Goal: Information Seeking & Learning: Check status

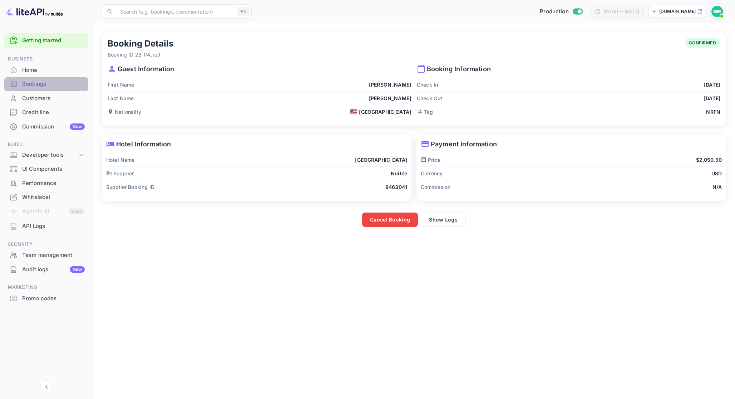
click at [69, 82] on div "Bookings" at bounding box center [53, 84] width 63 height 8
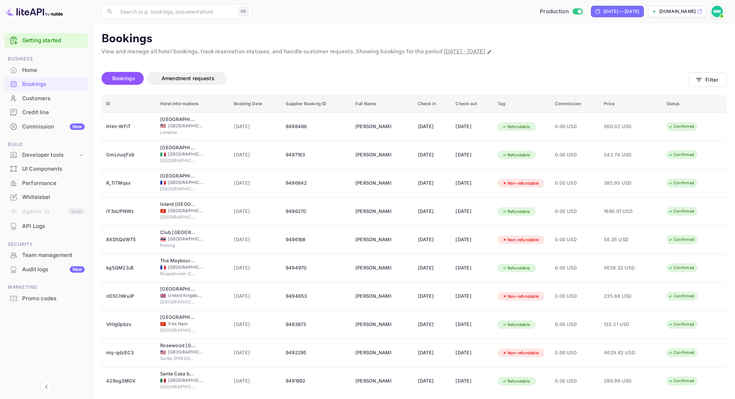
click at [529, 60] on div "Unsaved Changes Bookings Amendment requests Filter ID Hotel informations Bookin…" at bounding box center [410, 236] width 634 height 361
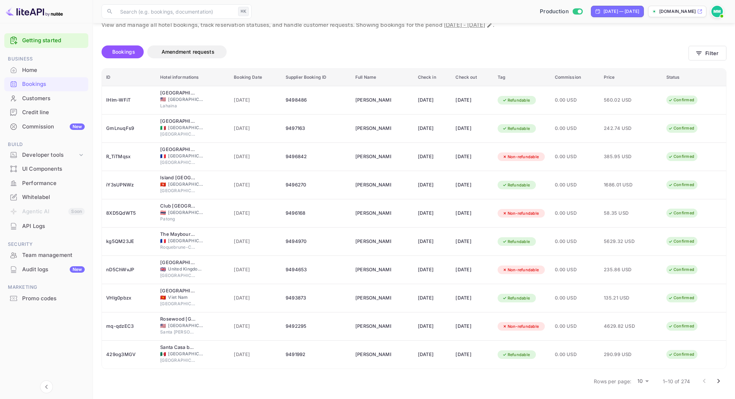
click at [643, 381] on body "Getting started Business Home Bookings Customers Credit line Commission New Bui…" at bounding box center [367, 186] width 735 height 425
click at [643, 387] on li "50" at bounding box center [643, 386] width 19 height 13
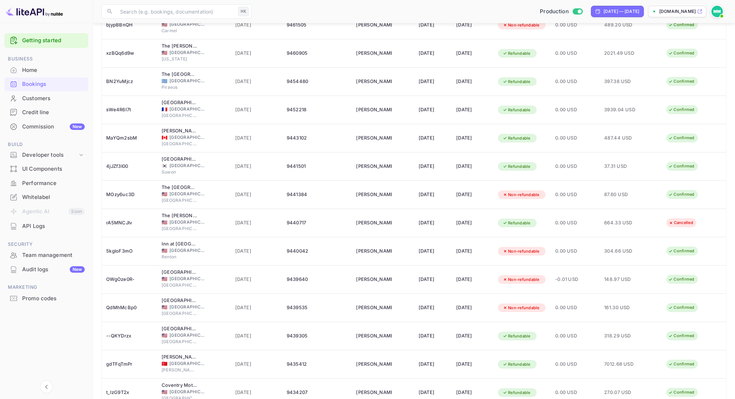
scroll to position [1157, 0]
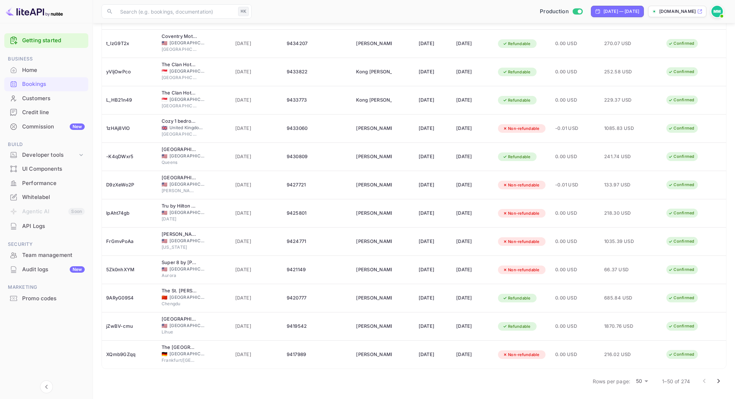
click at [722, 382] on icon "Go to next page" at bounding box center [719, 381] width 9 height 9
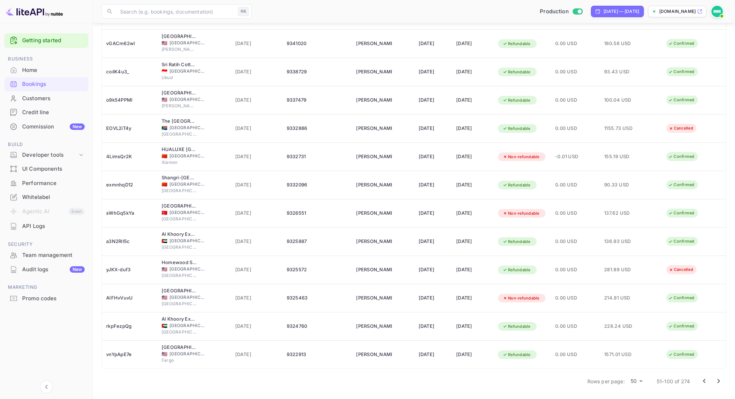
click at [716, 380] on icon "Go to next page" at bounding box center [719, 381] width 9 height 9
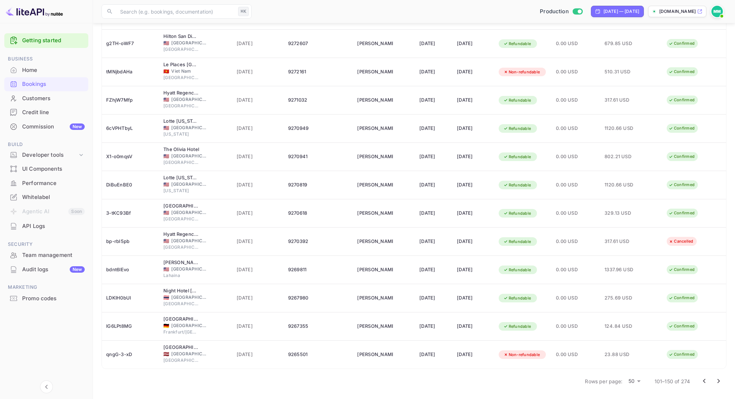
click at [724, 382] on button "Go to next page" at bounding box center [719, 381] width 14 height 14
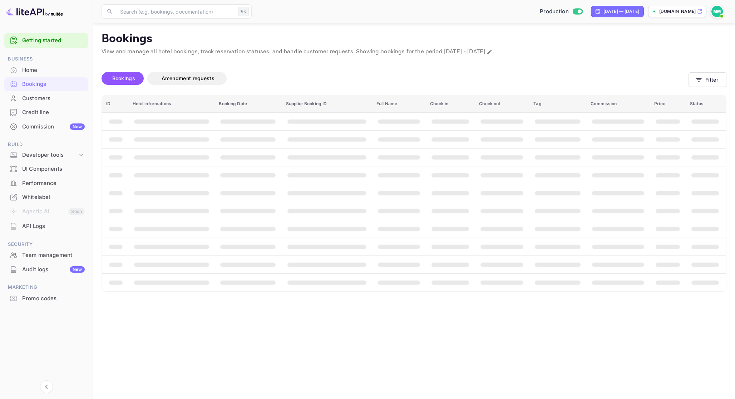
scroll to position [0, 0]
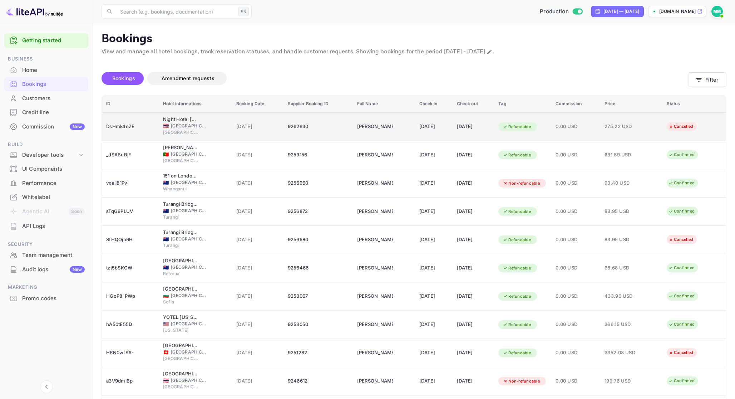
click at [639, 133] on td "275.22 USD" at bounding box center [631, 126] width 62 height 29
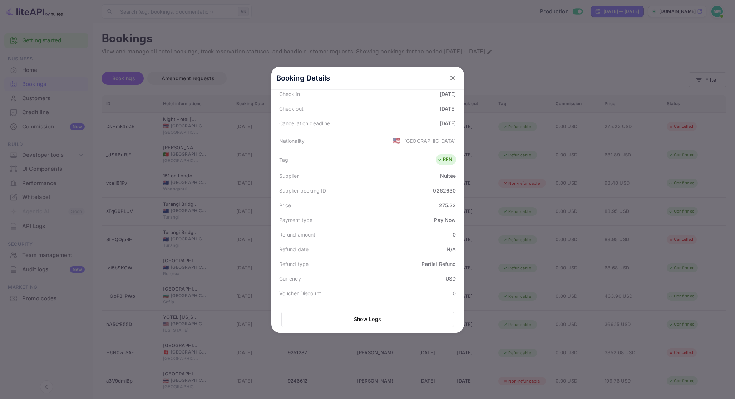
scroll to position [135, 0]
click at [441, 220] on div "Pay Now" at bounding box center [445, 219] width 22 height 8
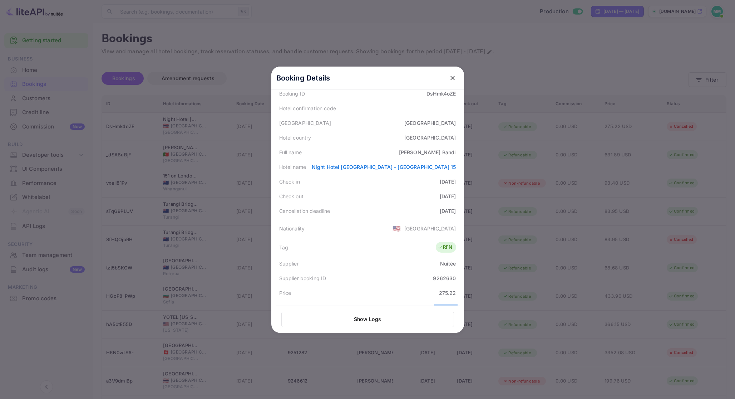
scroll to position [0, 0]
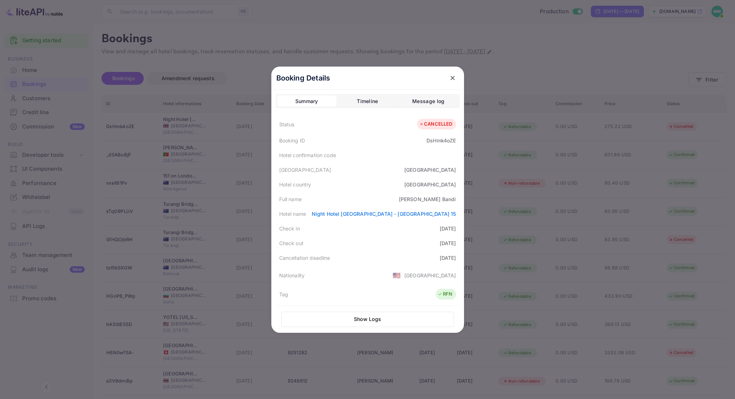
click at [441, 228] on div "2025-10-10" at bounding box center [448, 229] width 16 height 8
click at [553, 207] on div at bounding box center [367, 199] width 735 height 399
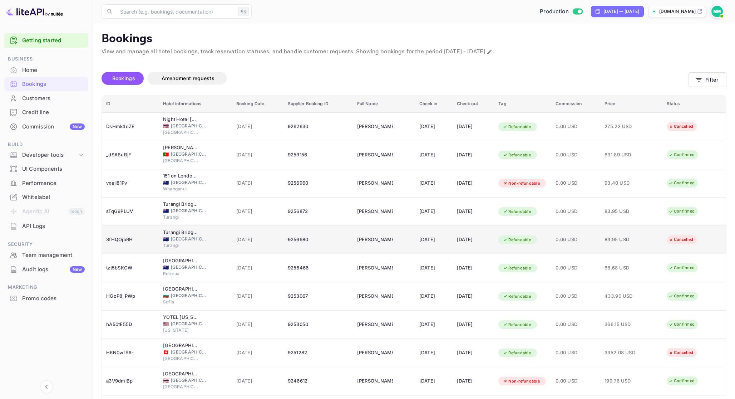
click at [597, 245] on td "0.00 USD" at bounding box center [575, 240] width 49 height 28
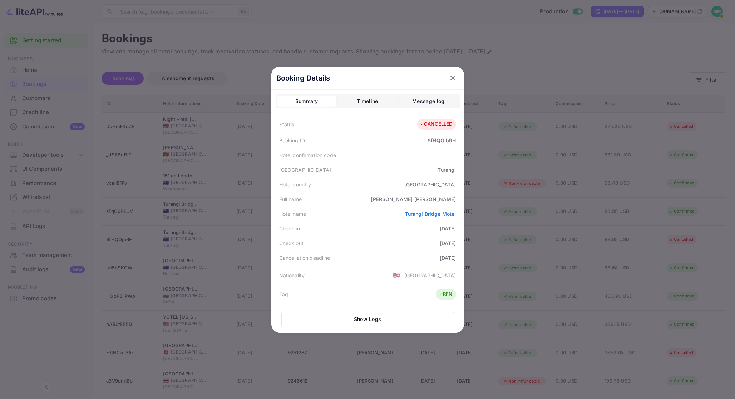
scroll to position [3, 0]
click at [594, 224] on div at bounding box center [367, 199] width 735 height 399
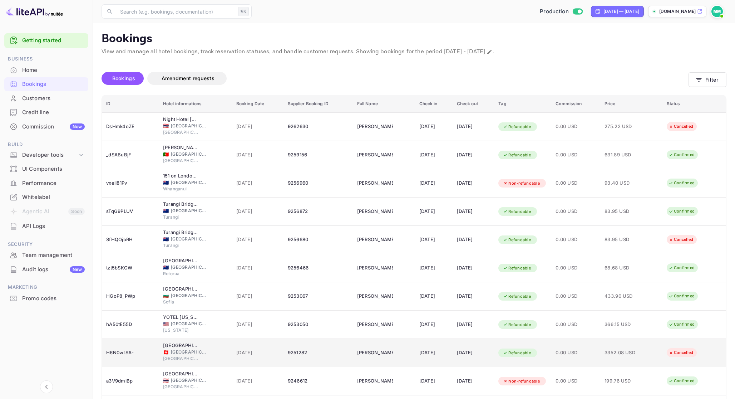
click at [600, 347] on td "0.00 USD" at bounding box center [575, 353] width 49 height 28
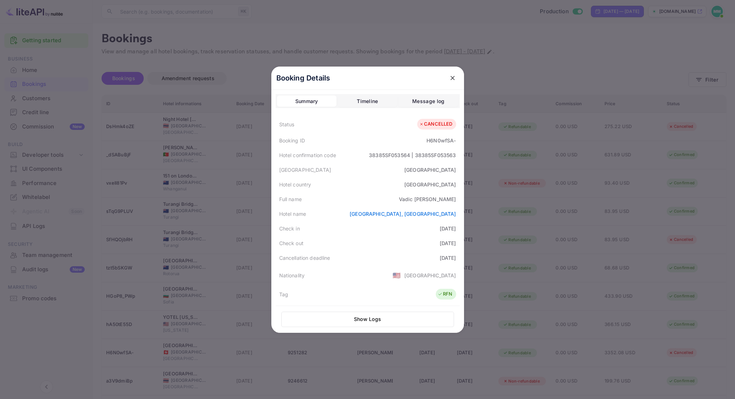
click at [527, 295] on div at bounding box center [367, 199] width 735 height 399
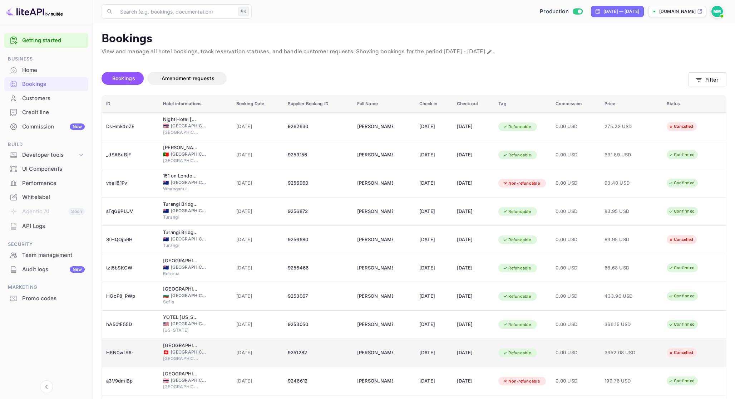
click at [596, 349] on span "0.00 USD" at bounding box center [576, 353] width 40 height 8
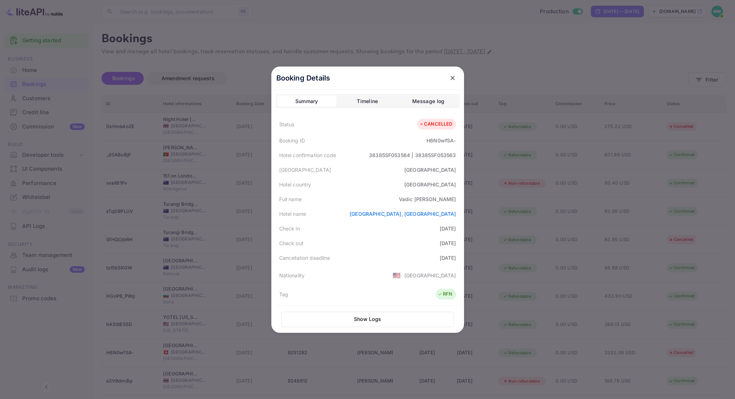
click at [454, 142] on div "H6N0wfSA-" at bounding box center [441, 141] width 29 height 8
click at [457, 141] on div "Booking ID H6N0wfSA-" at bounding box center [368, 140] width 184 height 15
drag, startPoint x: 457, startPoint y: 141, endPoint x: 427, endPoint y: 140, distance: 30.8
click at [427, 140] on div "Booking ID H6N0wfSA-" at bounding box center [368, 140] width 184 height 15
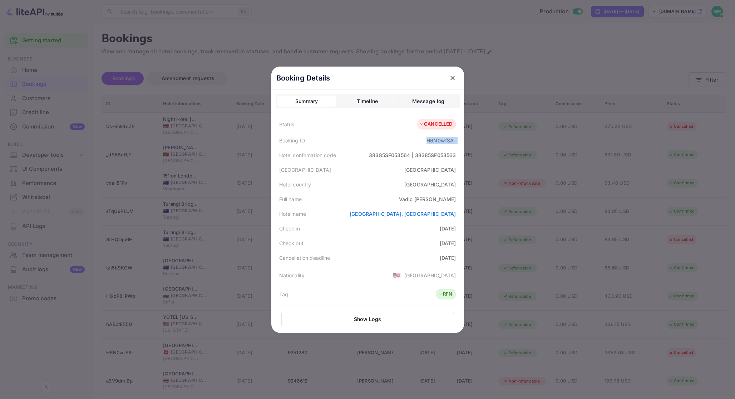
copy div "H6N0wfSA-"
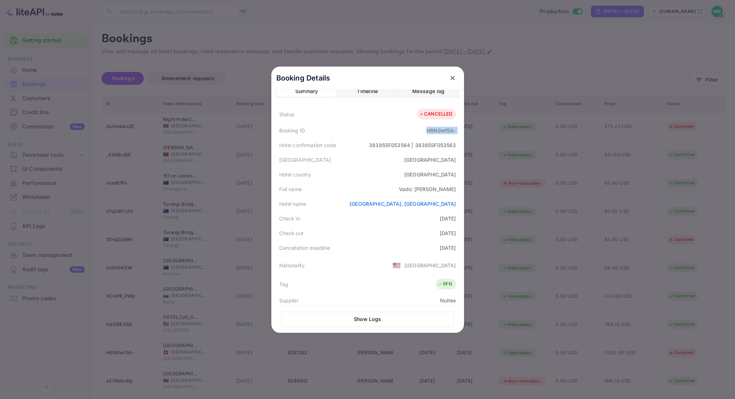
scroll to position [11, 0]
click at [504, 238] on div at bounding box center [367, 199] width 735 height 399
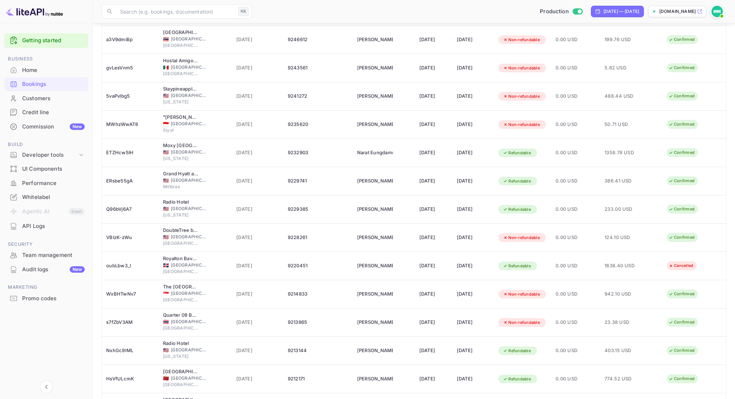
scroll to position [340, 0]
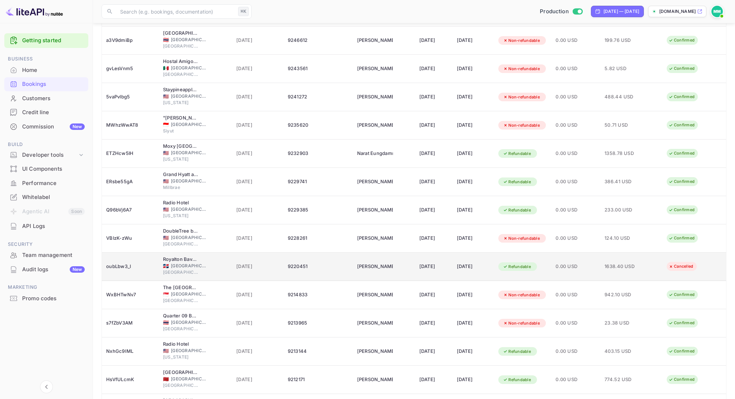
click at [646, 276] on td "1638.40 USD" at bounding box center [631, 266] width 62 height 28
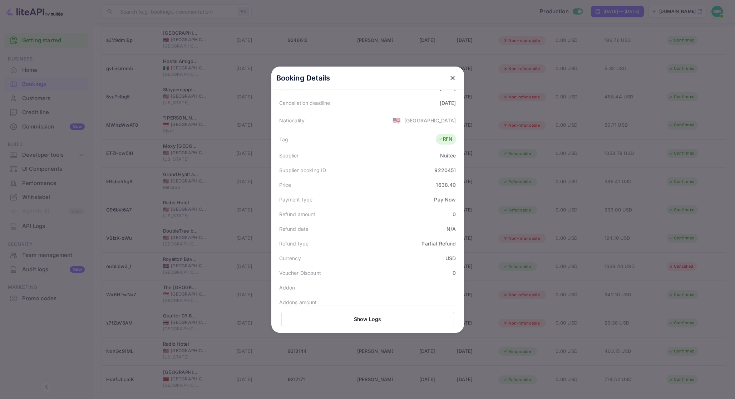
scroll to position [137, 0]
click at [428, 269] on div "Partial Refund" at bounding box center [439, 269] width 34 height 8
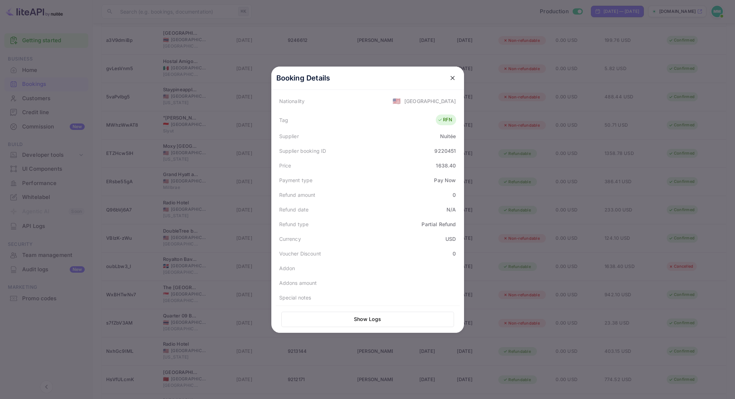
click at [435, 256] on div "Voucher Discount 0" at bounding box center [368, 253] width 184 height 15
click at [410, 315] on button "Show Logs" at bounding box center [367, 319] width 173 height 15
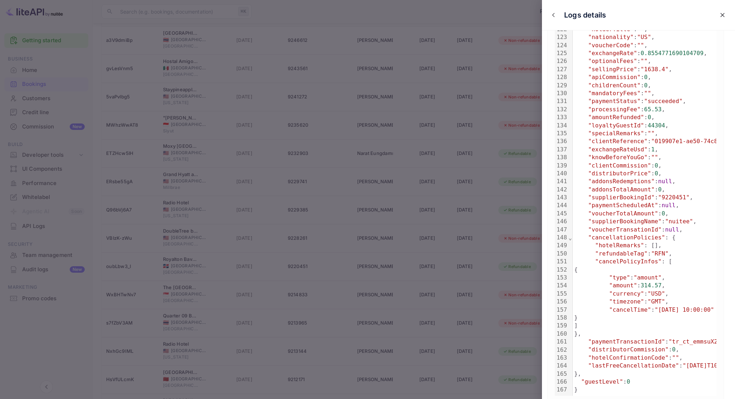
scroll to position [1043, 0]
click at [522, 259] on div at bounding box center [367, 199] width 735 height 399
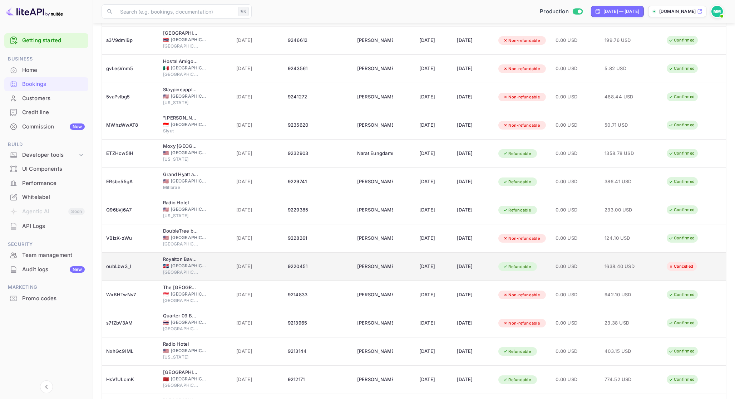
click at [529, 261] on div "Refundable" at bounding box center [523, 266] width 49 height 11
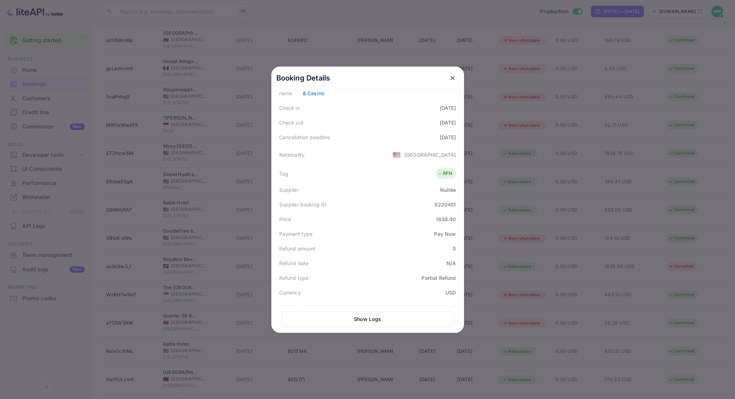
scroll to position [0, 0]
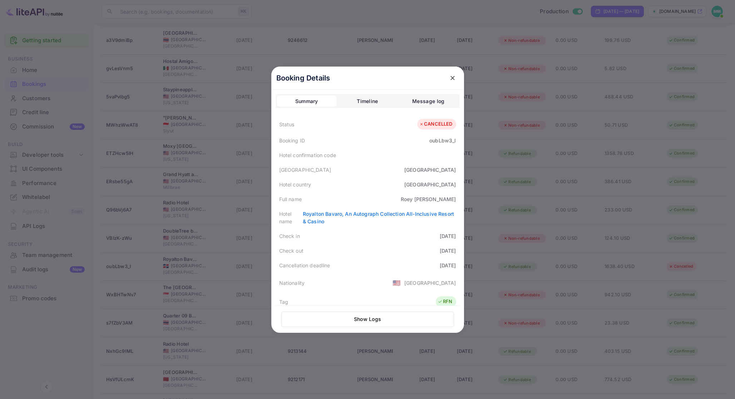
click at [442, 139] on div "oubLbw3_l" at bounding box center [443, 141] width 26 height 8
copy div "oubLbw3_l"
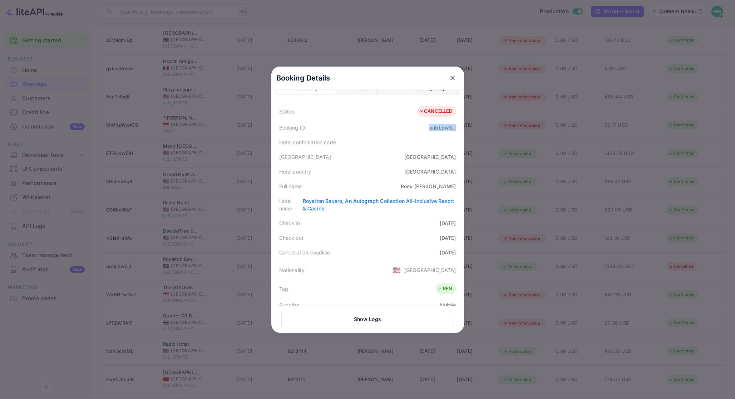
scroll to position [14, 0]
click at [364, 323] on button "Show Logs" at bounding box center [367, 319] width 173 height 15
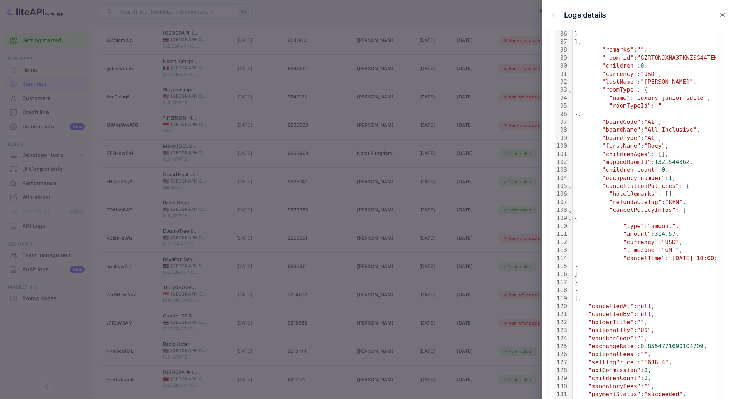
scroll to position [746, 0]
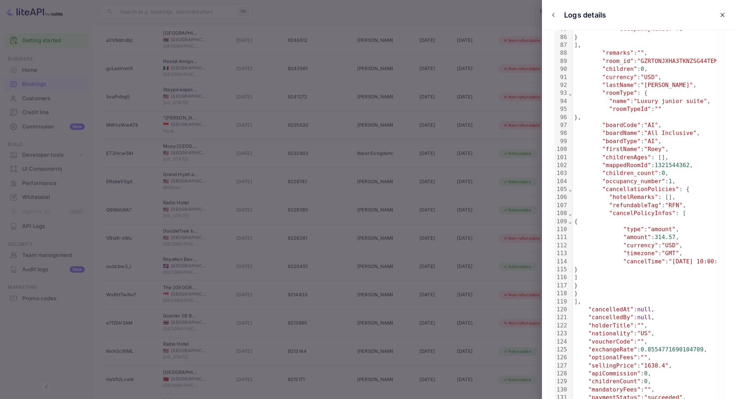
click at [280, 246] on div at bounding box center [367, 199] width 735 height 399
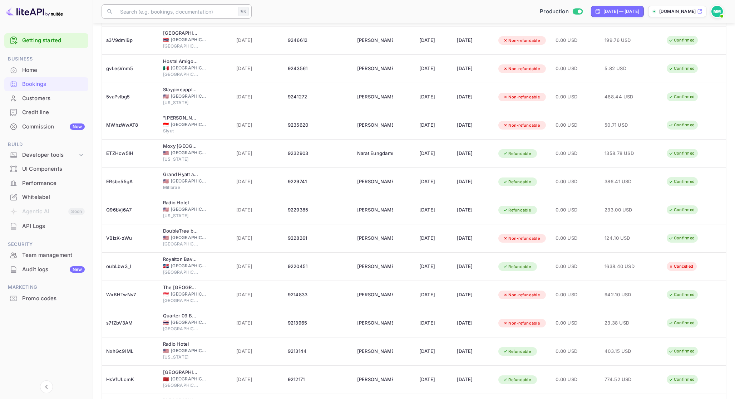
click at [155, 14] on input "text" at bounding box center [175, 11] width 119 height 14
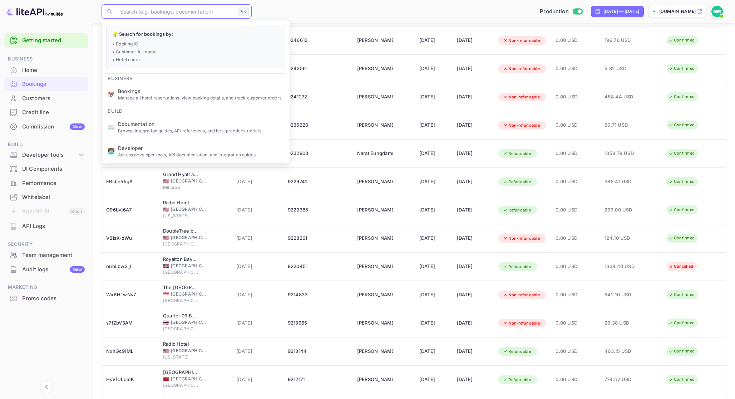
paste input "H6N0wfSA-"
type input "H6N0wfSA-"
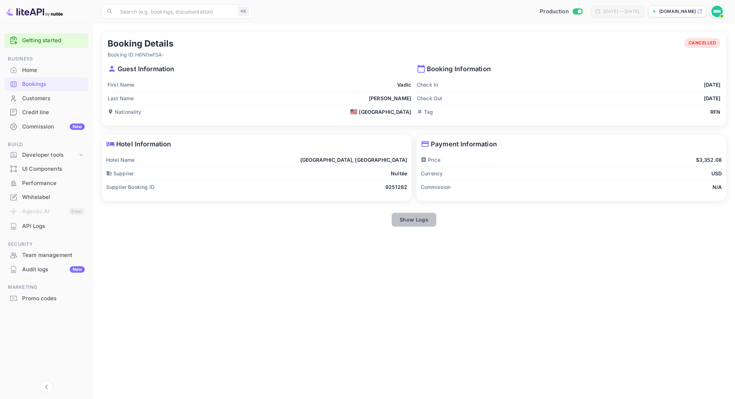
click at [409, 218] on button "Show Logs" at bounding box center [414, 219] width 45 height 14
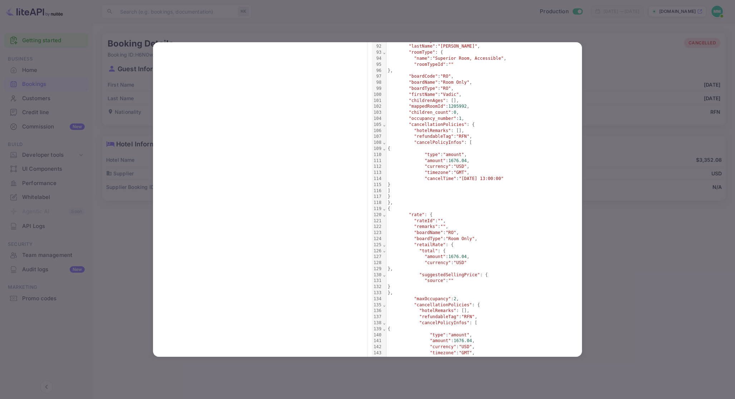
scroll to position [582, 0]
click at [598, 214] on div at bounding box center [367, 199] width 735 height 399
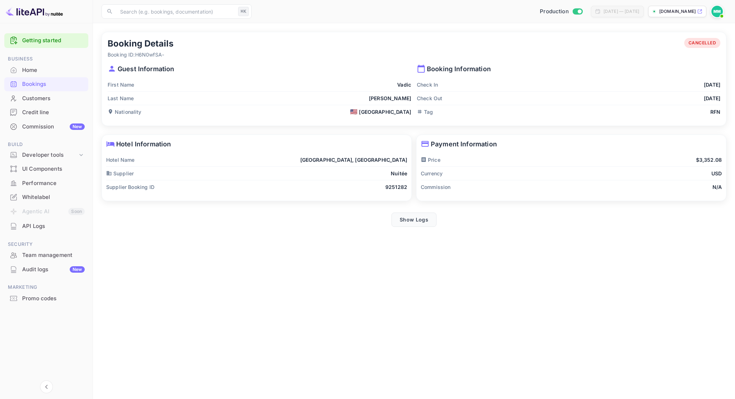
click at [421, 218] on button "Show Logs" at bounding box center [414, 219] width 45 height 14
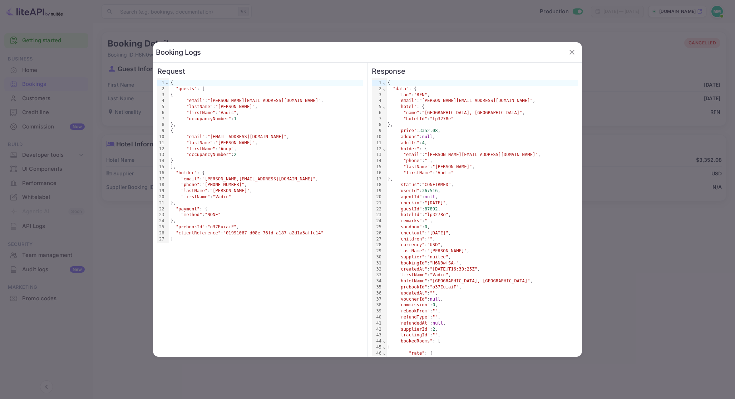
click at [592, 190] on div at bounding box center [367, 199] width 735 height 399
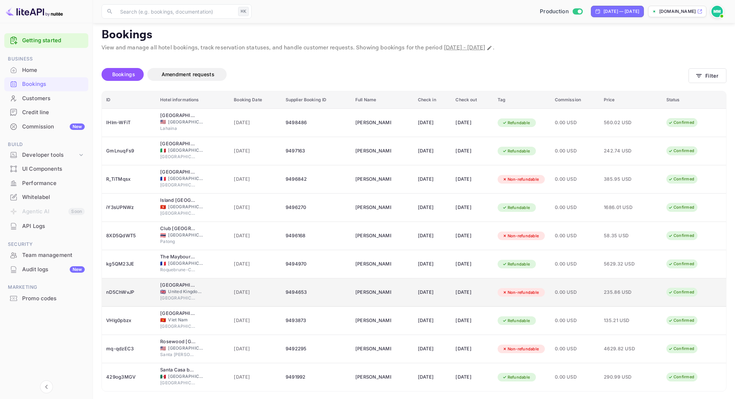
scroll to position [26, 0]
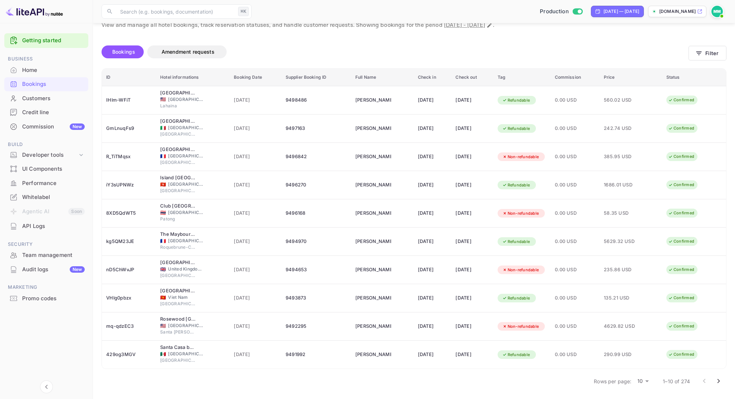
click at [646, 382] on body "Getting started Business Home Bookings Customers Credit line Commission New Bui…" at bounding box center [367, 186] width 735 height 425
click at [211, 5] on div at bounding box center [367, 199] width 735 height 399
click at [207, 9] on input "text" at bounding box center [175, 11] width 119 height 14
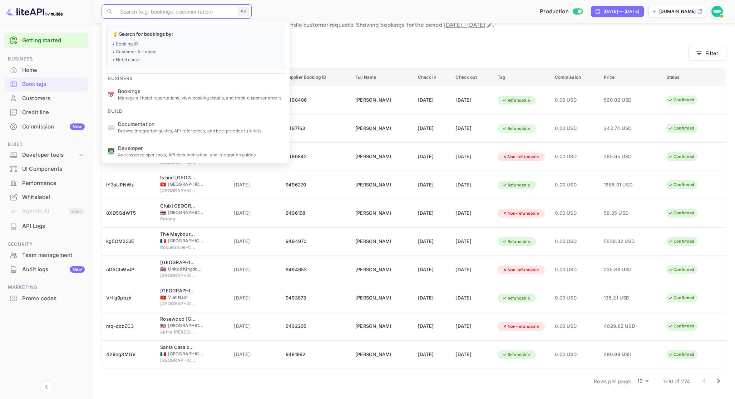
paste input "oubLbw3_"
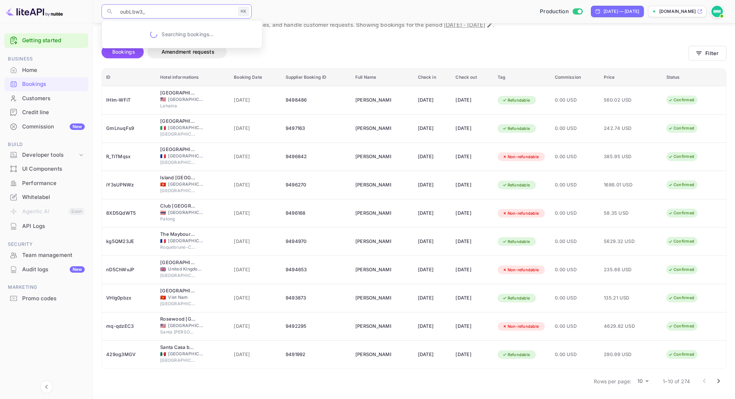
type input "oubLbw3_"
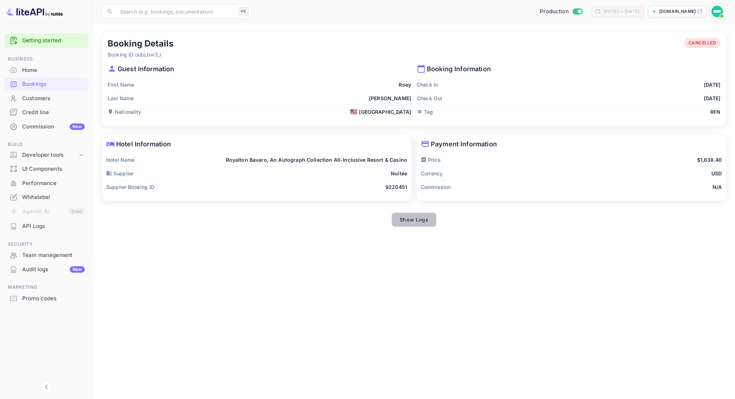
click at [433, 215] on button "Show Logs" at bounding box center [414, 219] width 45 height 14
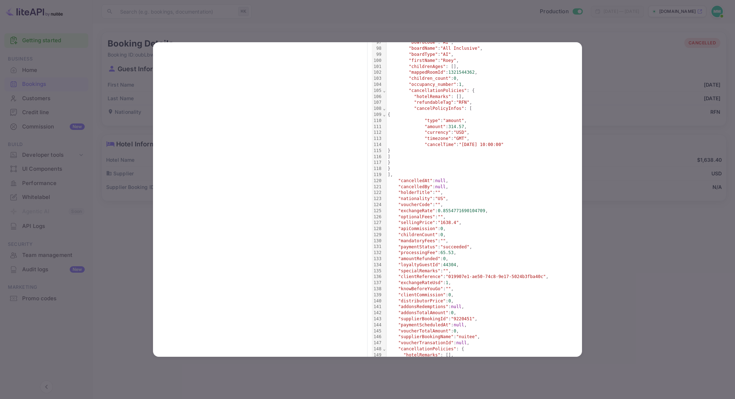
scroll to position [621, 0]
click at [627, 258] on div at bounding box center [367, 199] width 735 height 399
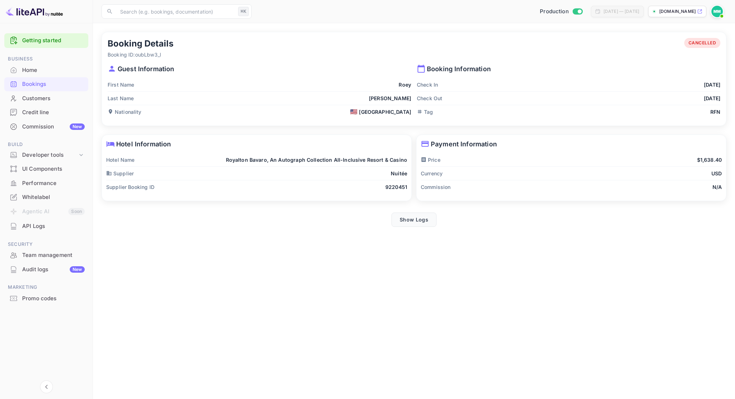
click at [403, 218] on button "Show Logs" at bounding box center [414, 219] width 45 height 14
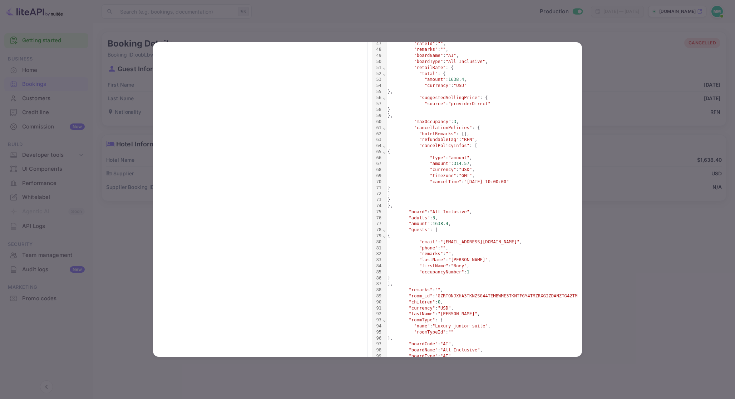
scroll to position [466, 0]
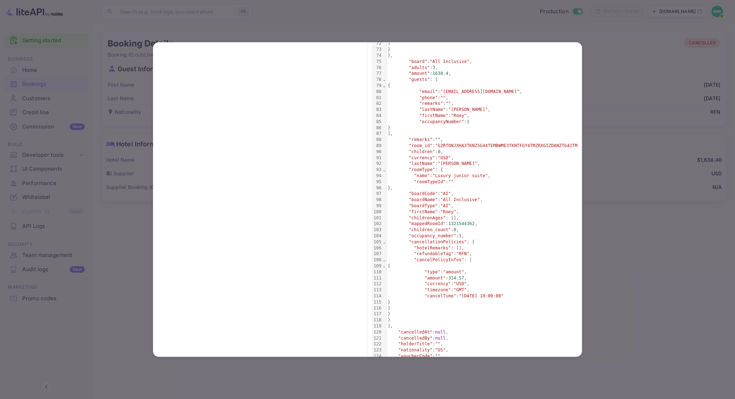
click at [658, 256] on div at bounding box center [367, 199] width 735 height 399
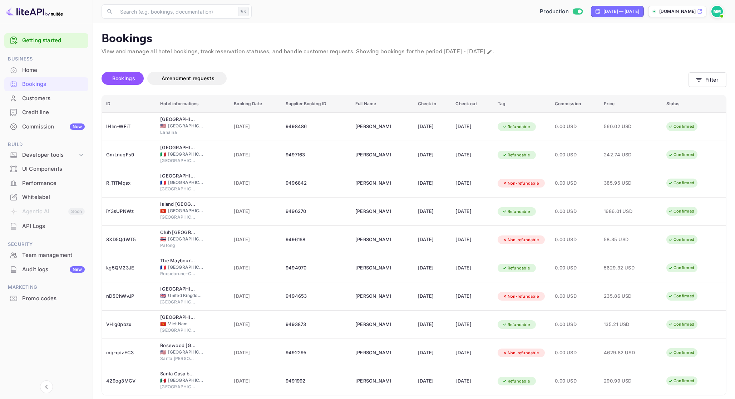
click at [159, 19] on div "​ ⌘K ​ Production Aug 18, 2025 — Sep 17, 2025 rove.nuitee.link" at bounding box center [414, 11] width 642 height 23
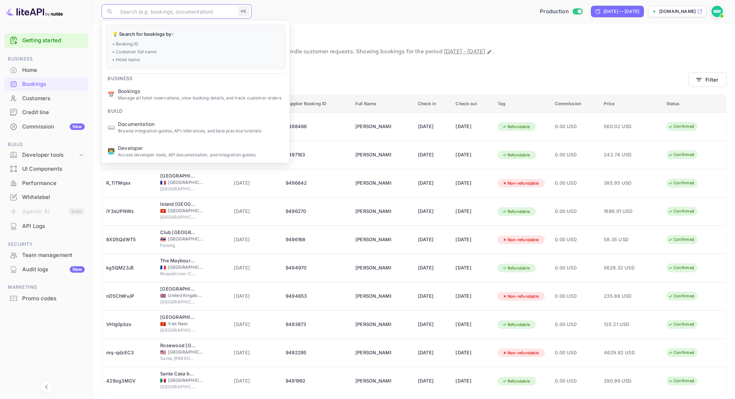
click at [174, 13] on input "text" at bounding box center [175, 11] width 119 height 14
paste input "H6N0wfSA-"
type input "H6N0wfSA-"
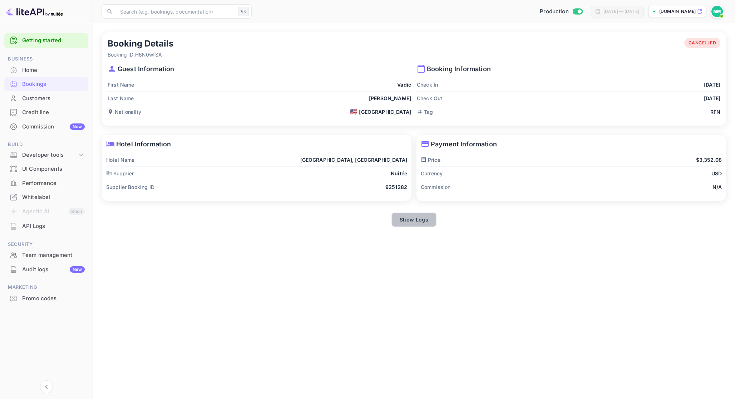
click at [417, 225] on button "Show Logs" at bounding box center [414, 219] width 45 height 14
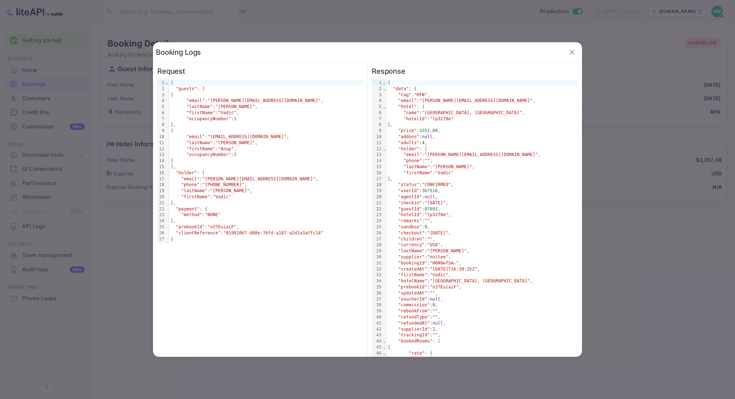
click at [236, 155] on span "2" at bounding box center [235, 154] width 3 height 5
click at [236, 153] on div ""occupancyNumber" : 2" at bounding box center [266, 155] width 194 height 6
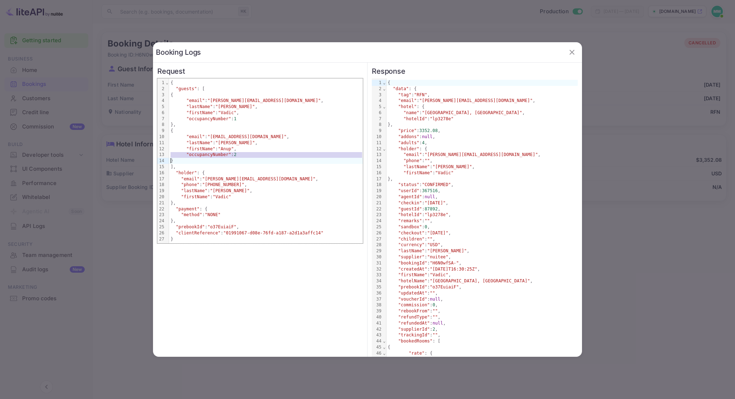
click at [236, 153] on div ""occupancyNumber" : 2" at bounding box center [266, 155] width 194 height 6
click at [237, 150] on div ""firstName" : "Anup" ," at bounding box center [266, 149] width 194 height 6
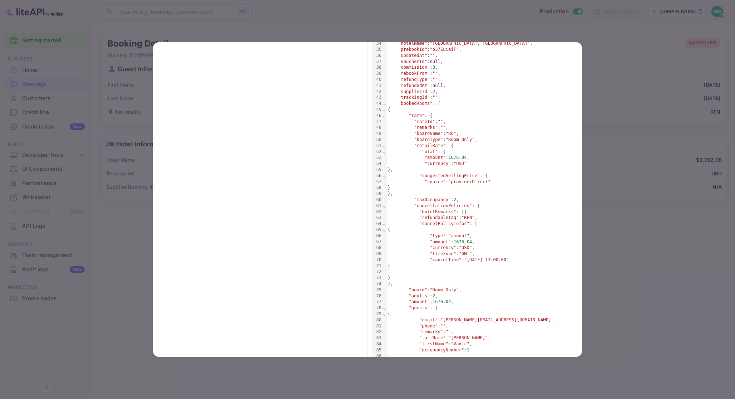
scroll to position [215, 0]
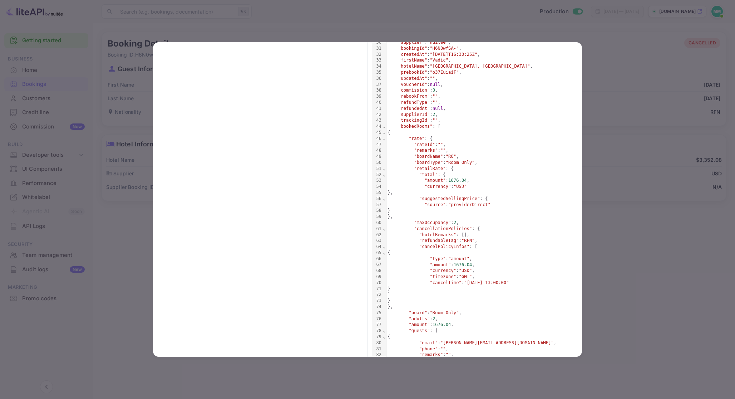
click at [629, 307] on div at bounding box center [367, 199] width 735 height 399
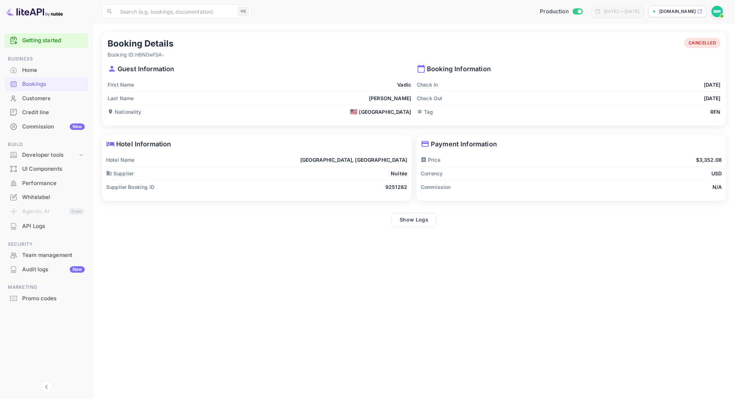
click at [81, 89] on div "Bookings" at bounding box center [46, 84] width 84 height 14
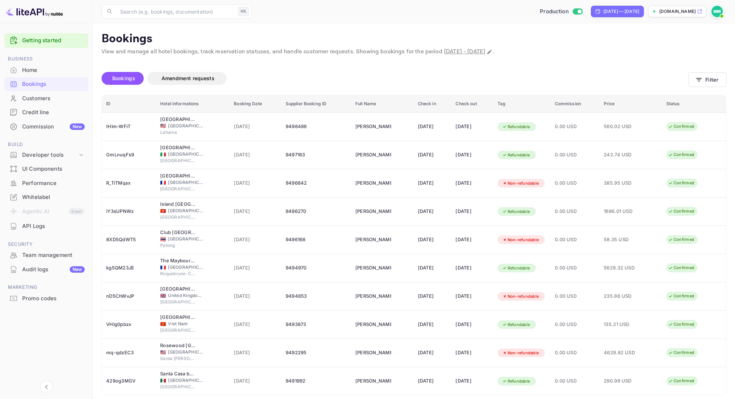
click at [57, 68] on div "Home" at bounding box center [53, 70] width 63 height 8
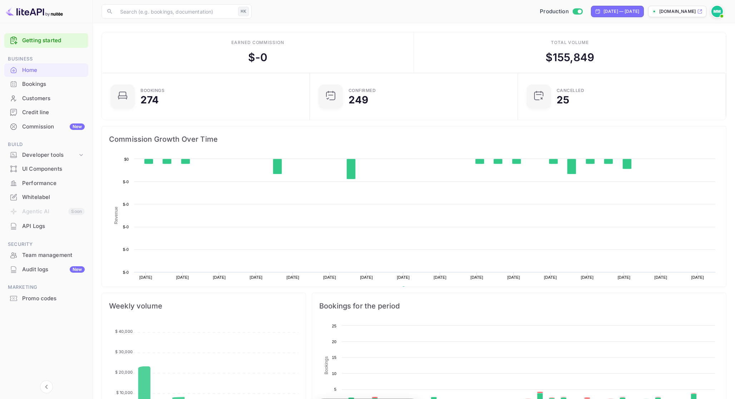
scroll to position [116, 204]
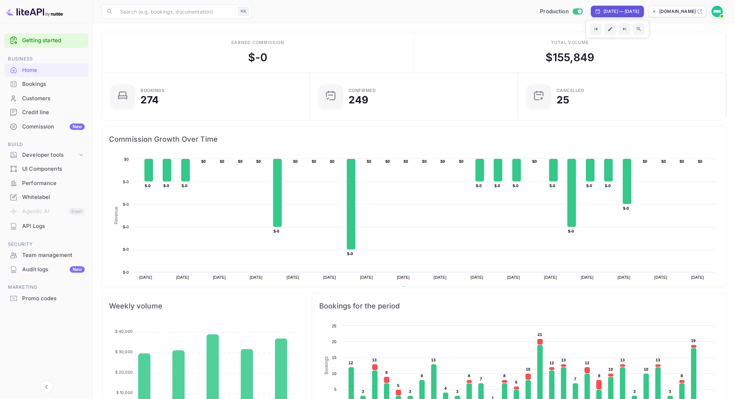
click at [604, 11] on div "[DATE] — [DATE]" at bounding box center [622, 11] width 36 height 6
select select "7"
select select "2025"
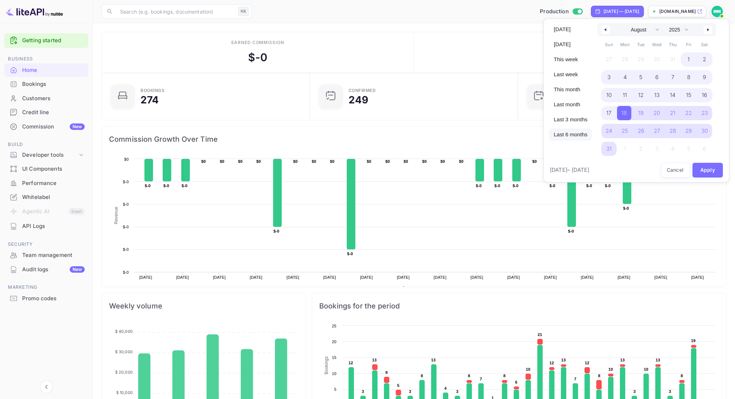
click at [578, 132] on span "Last 6 months" at bounding box center [571, 134] width 42 height 12
select select "2"
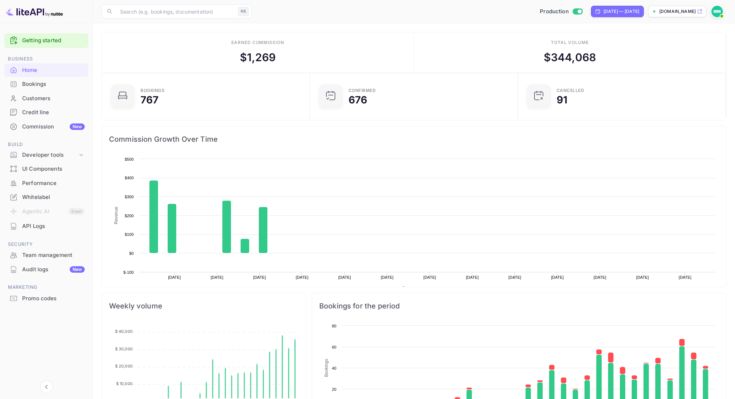
scroll to position [116, 204]
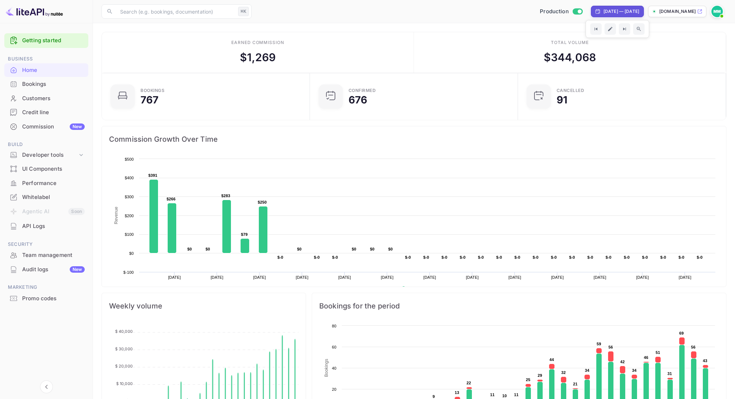
click at [75, 90] on div "Bookings" at bounding box center [46, 84] width 84 height 14
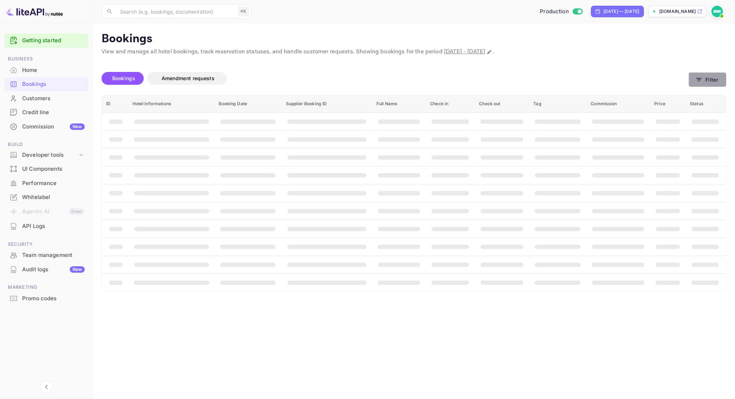
click at [714, 78] on button "Filter" at bounding box center [708, 79] width 38 height 15
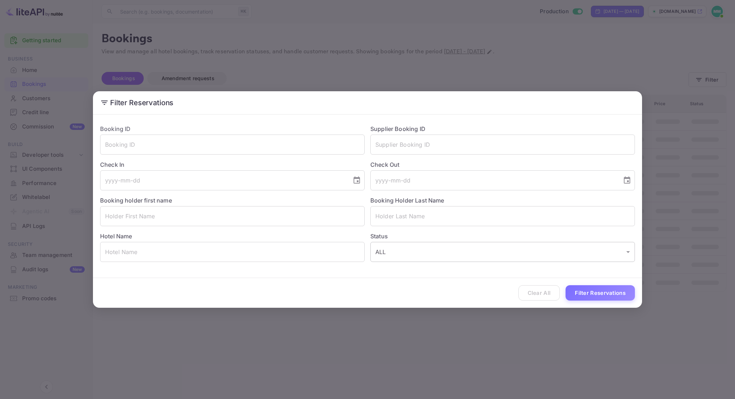
click at [443, 247] on body "Getting started Business Home Bookings Customers Credit line Commission New Bui…" at bounding box center [367, 199] width 735 height 399
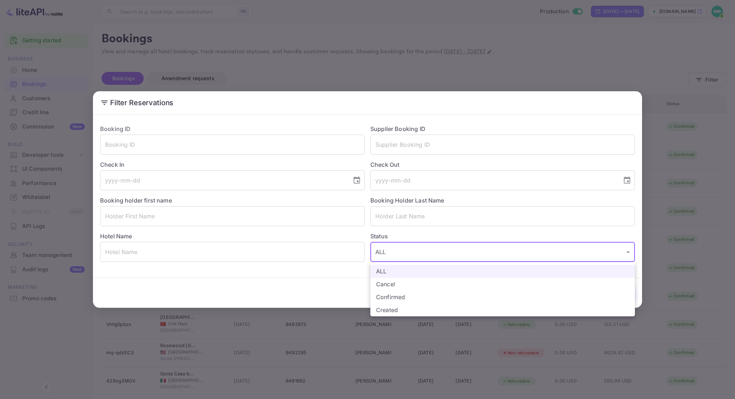
click at [436, 282] on li "Cancel" at bounding box center [503, 284] width 265 height 13
type input "CANCELLED"
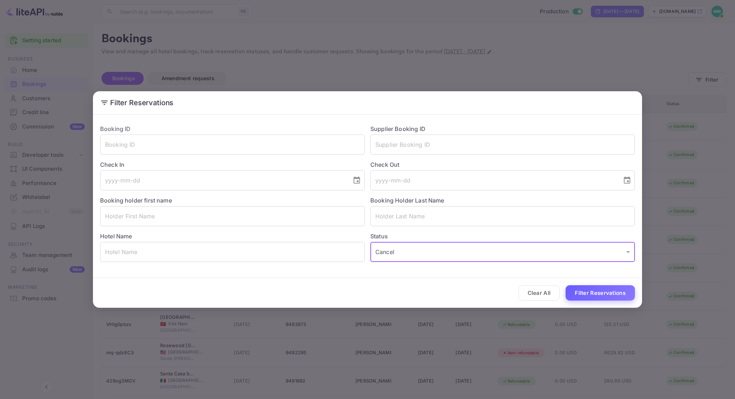
click at [595, 291] on button "Filter Reservations" at bounding box center [600, 292] width 69 height 15
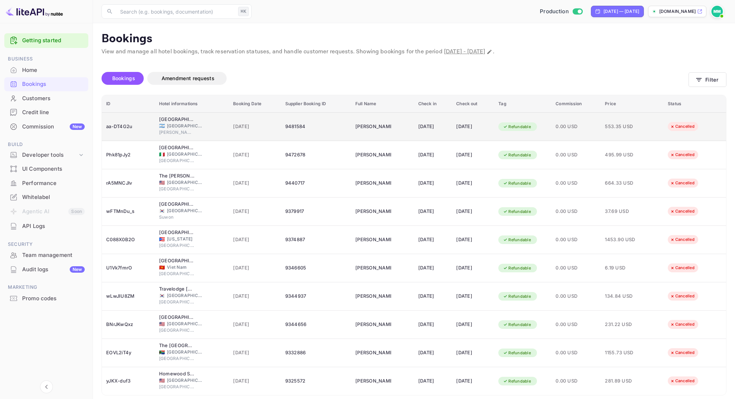
scroll to position [26, 0]
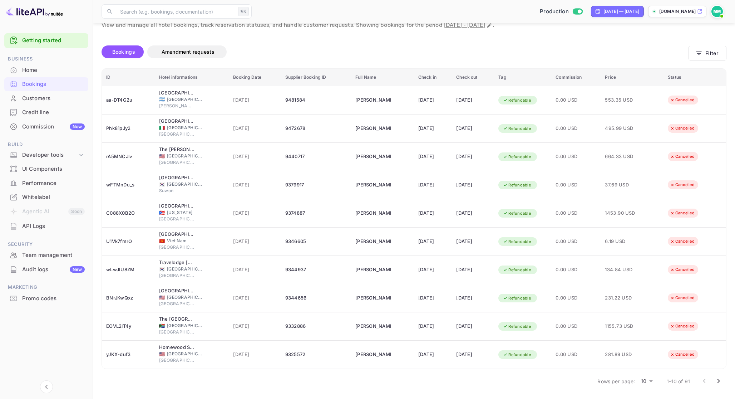
click at [651, 381] on body "Getting started Business Home Bookings Customers Credit line Commission New Bui…" at bounding box center [367, 186] width 735 height 425
click at [651, 388] on li "50" at bounding box center [647, 386] width 19 height 13
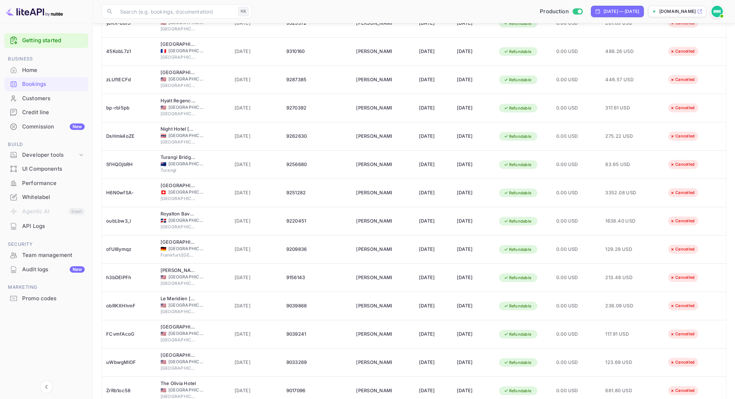
scroll to position [357, 0]
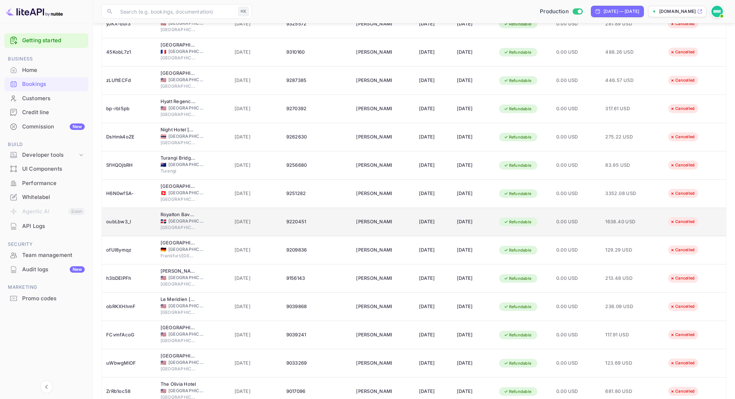
click at [602, 227] on td "0.00 USD" at bounding box center [576, 222] width 49 height 28
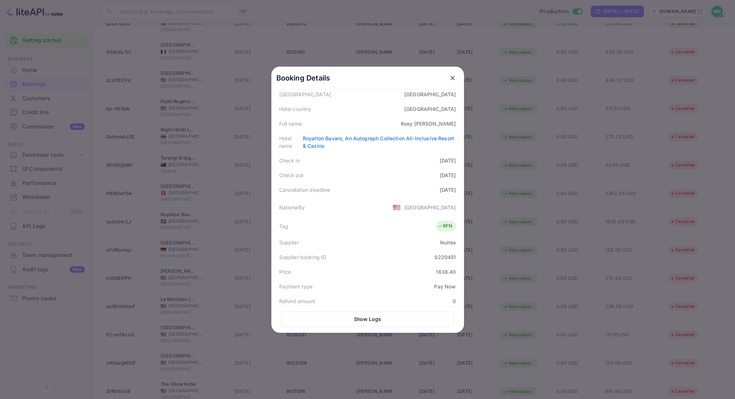
scroll to position [184, 0]
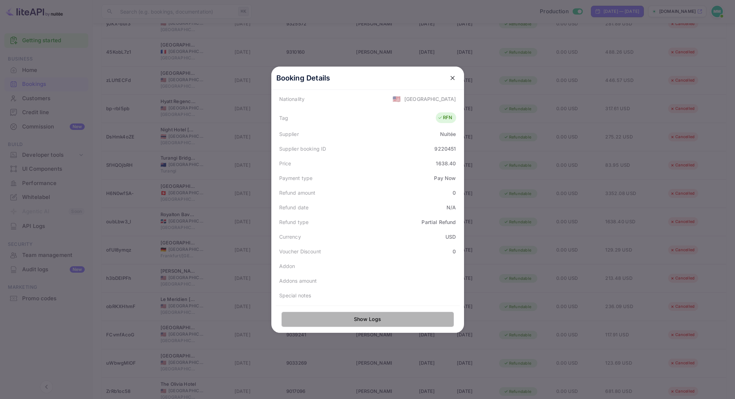
click at [406, 325] on button "Show Logs" at bounding box center [367, 319] width 173 height 15
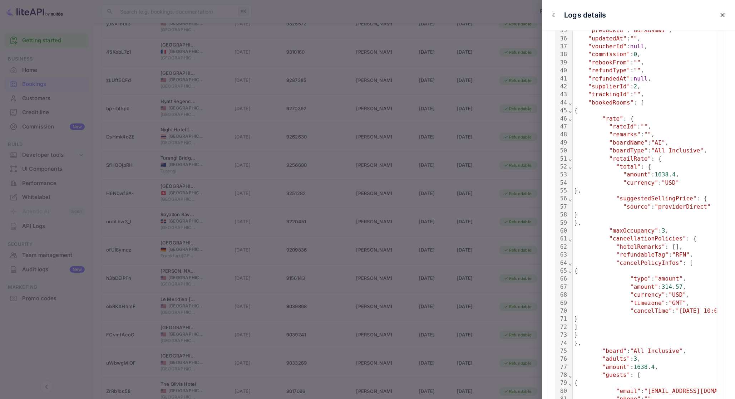
scroll to position [344, 0]
click at [723, 13] on icon "close" at bounding box center [722, 14] width 7 height 7
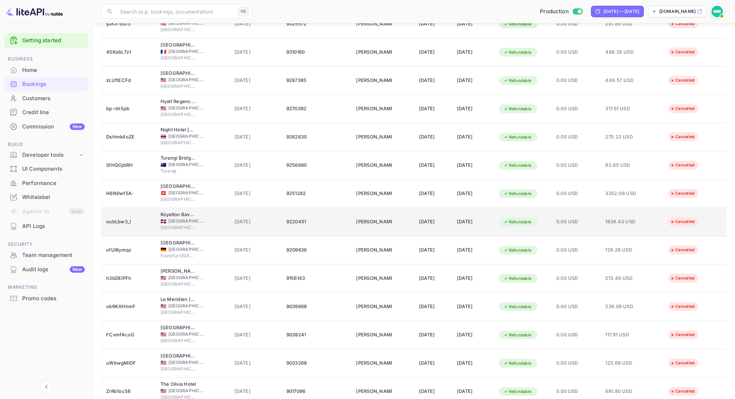
click at [636, 231] on td "1638.40 USD" at bounding box center [632, 222] width 63 height 28
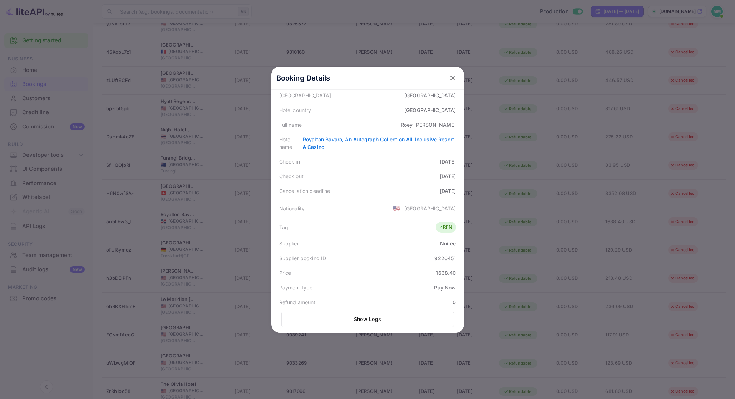
scroll to position [184, 0]
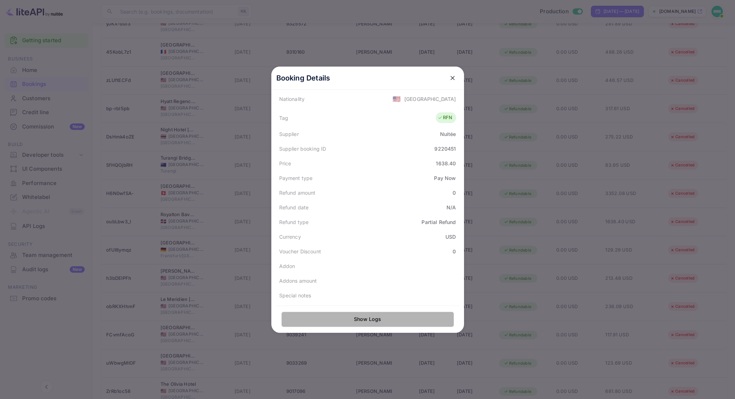
click at [434, 316] on button "Show Logs" at bounding box center [367, 319] width 173 height 15
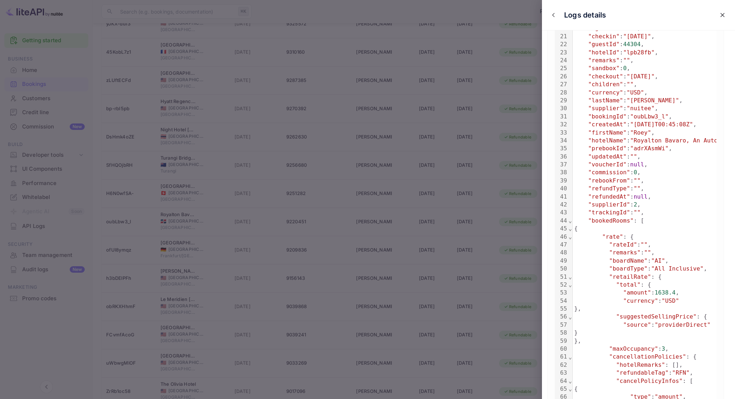
scroll to position [399, 0]
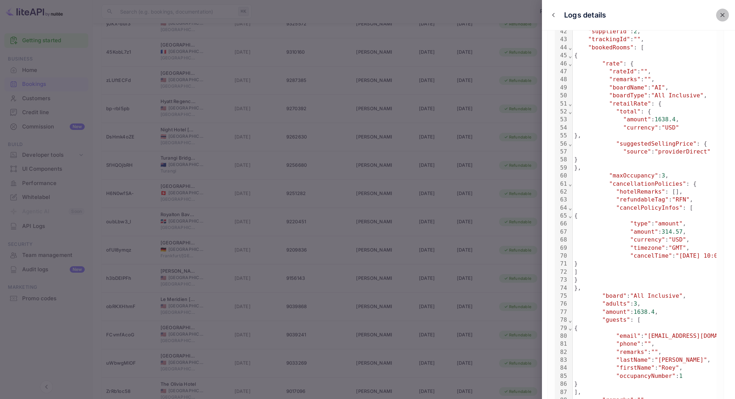
click at [718, 14] on button "close" at bounding box center [722, 15] width 13 height 13
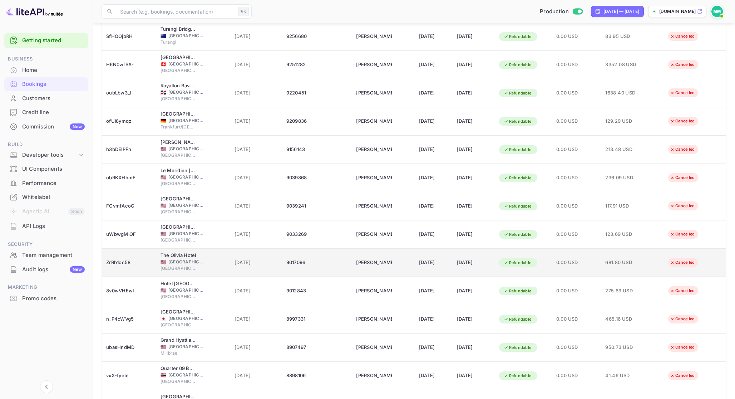
scroll to position [485, 0]
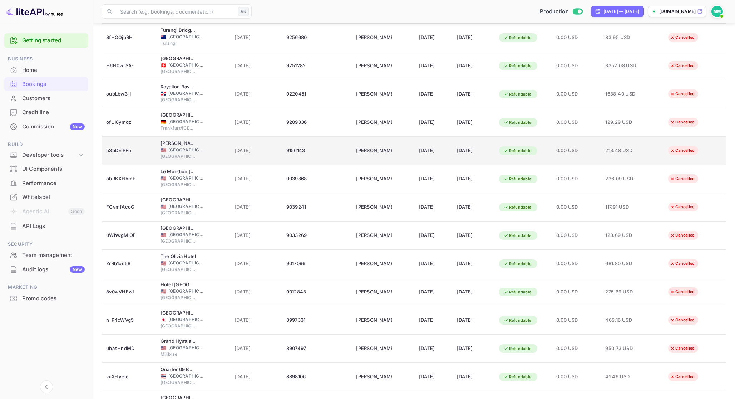
click at [435, 157] on td "13 Sep 2025" at bounding box center [434, 151] width 38 height 28
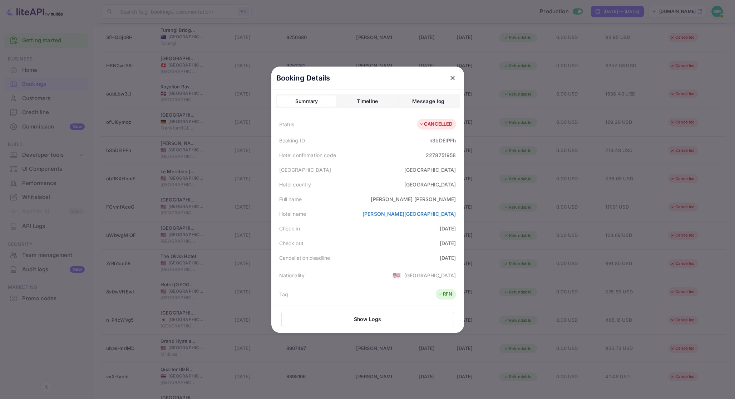
click at [445, 137] on div "h3bDElPFh" at bounding box center [443, 141] width 26 height 8
copy div "h3bDElPFh"
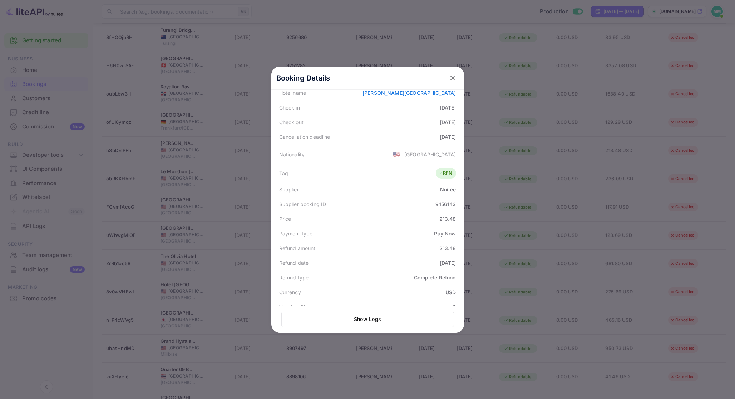
scroll to position [100, 0]
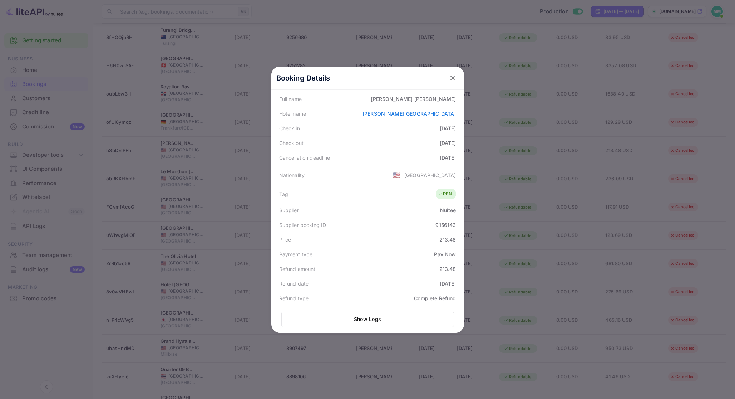
click at [493, 205] on div at bounding box center [367, 199] width 735 height 399
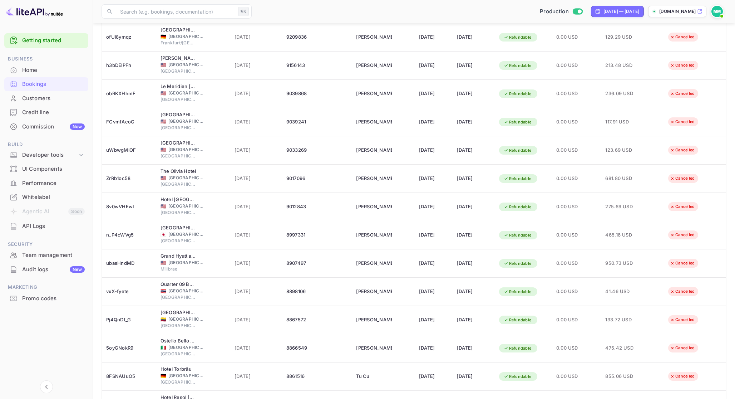
scroll to position [564, 0]
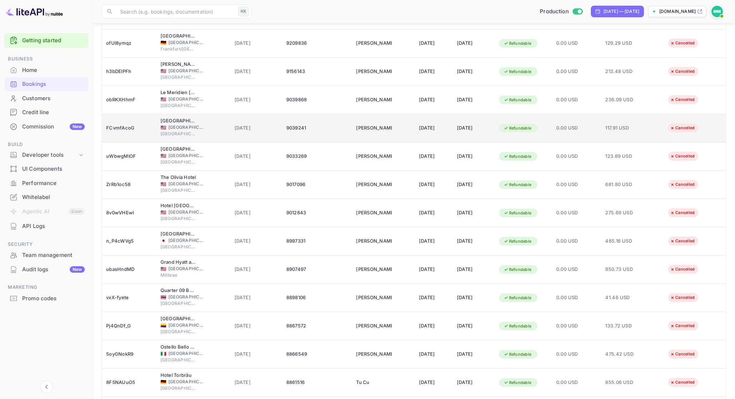
click at [454, 130] on td "11 Oct 2025" at bounding box center [474, 128] width 42 height 28
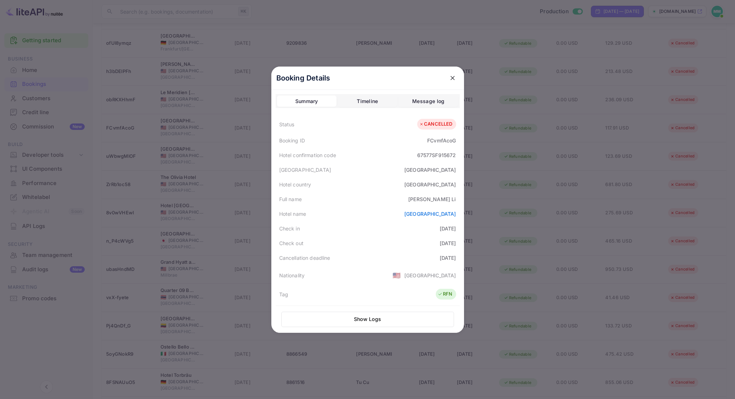
click at [434, 142] on div "FCvmfAcoG" at bounding box center [441, 141] width 29 height 8
copy div "FCvmfAcoG"
click at [587, 276] on div at bounding box center [367, 199] width 735 height 399
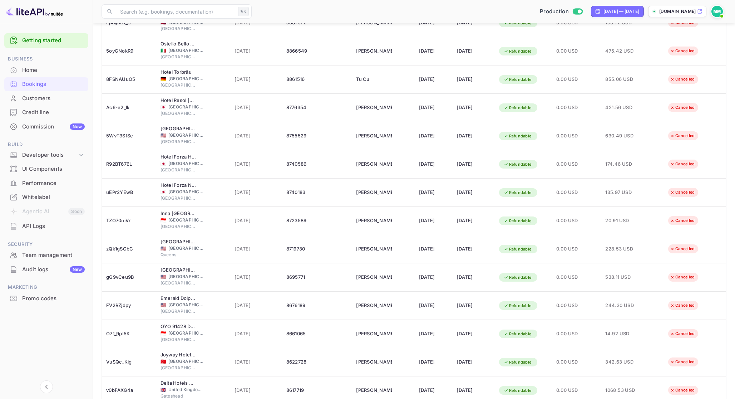
scroll to position [1157, 0]
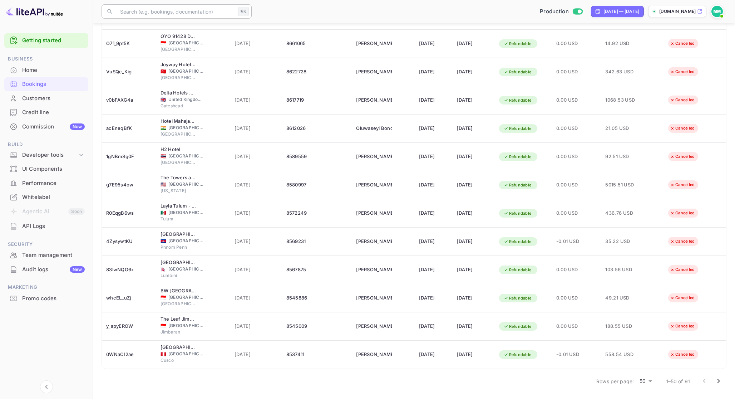
click at [164, 14] on input "text" at bounding box center [175, 11] width 119 height 14
type input "sandymo"
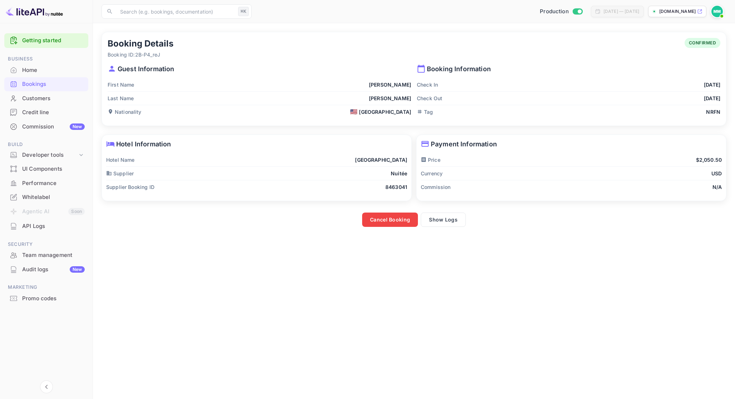
click at [156, 54] on p "Booking ID: 2B-P4_reJ" at bounding box center [141, 55] width 66 height 8
drag, startPoint x: 168, startPoint y: 54, endPoint x: 136, endPoint y: 53, distance: 31.8
click at [136, 53] on p "Booking ID: 2B-P4_reJ" at bounding box center [141, 55] width 66 height 8
copy p "2B-P4_reJ"
click at [56, 83] on div "Bookings" at bounding box center [53, 84] width 63 height 8
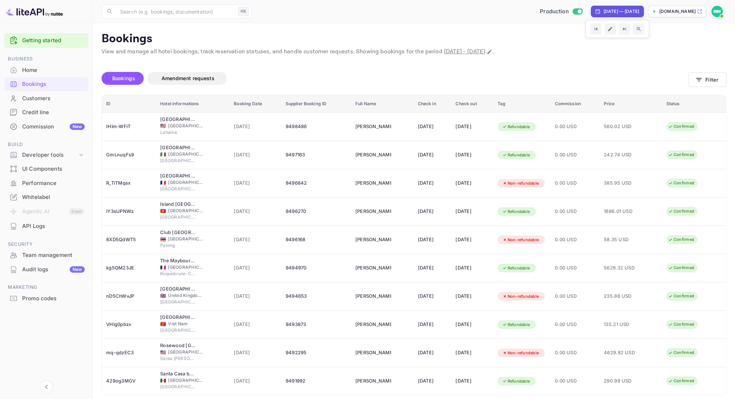
click at [623, 8] on div "Mar 17, 2025 — Sep 17, 2025" at bounding box center [617, 11] width 53 height 11
select select "2"
select select "2025"
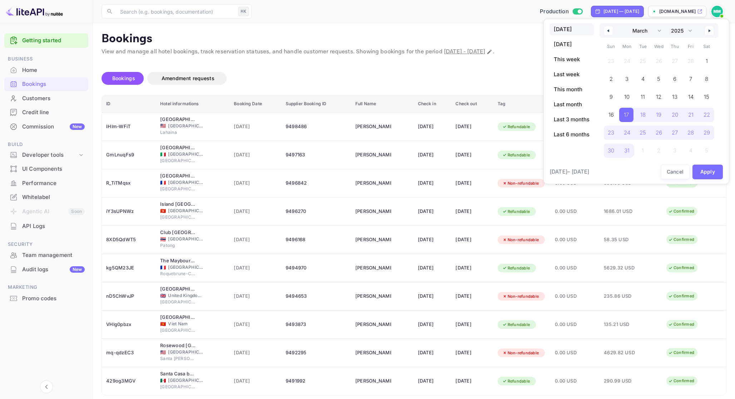
click at [578, 29] on span "Today" at bounding box center [572, 29] width 44 height 12
select select "8"
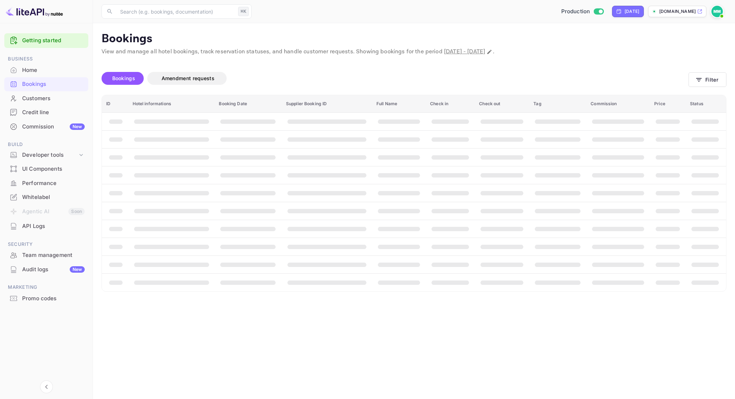
click at [622, 14] on div "Yesterday" at bounding box center [627, 11] width 23 height 6
select select "8"
select select "2025"
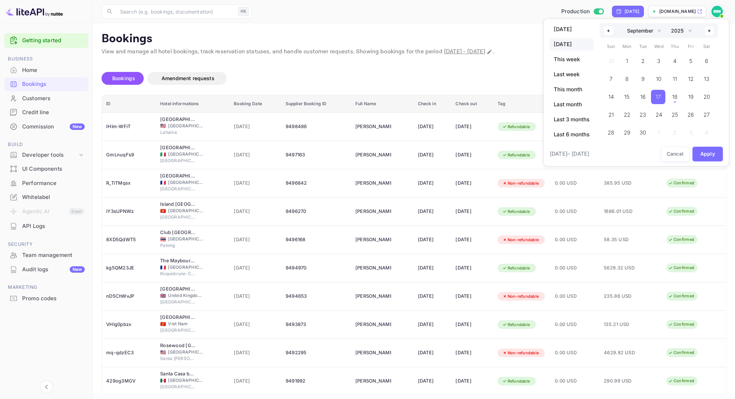
click at [505, 65] on div at bounding box center [367, 199] width 735 height 399
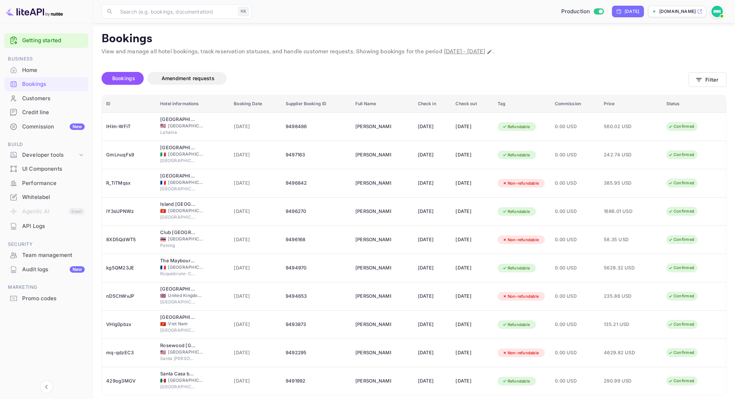
scroll to position [26, 0]
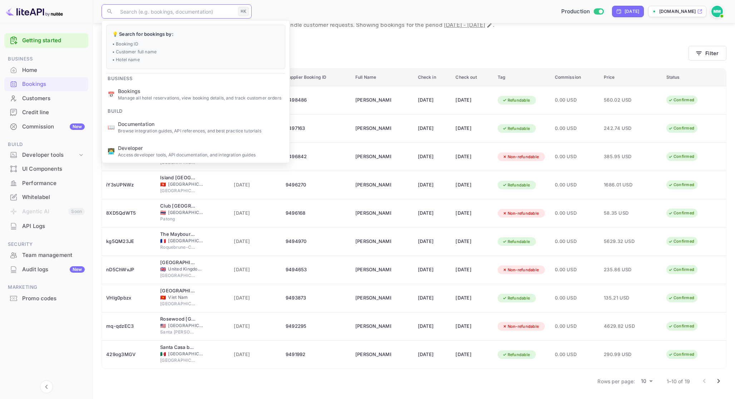
click at [190, 17] on input "text" at bounding box center [175, 11] width 119 height 14
type input "y"
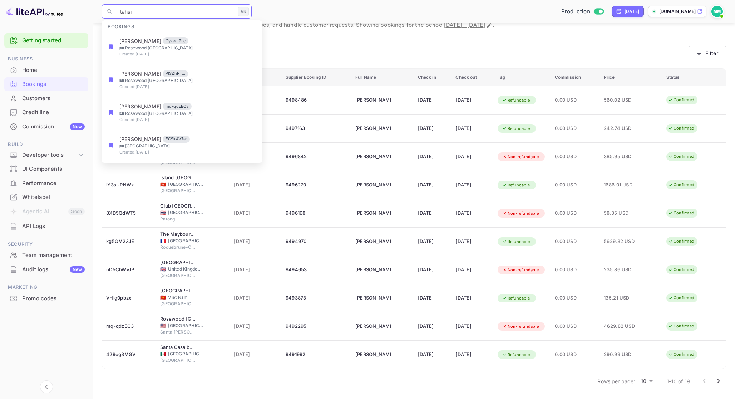
type input "tahsir"
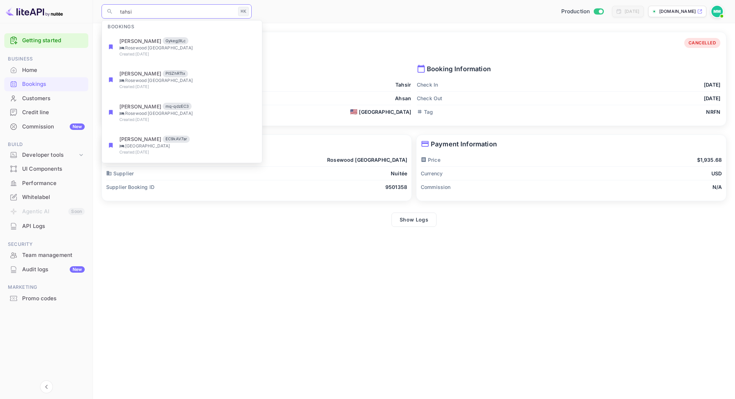
type input "tahsir"
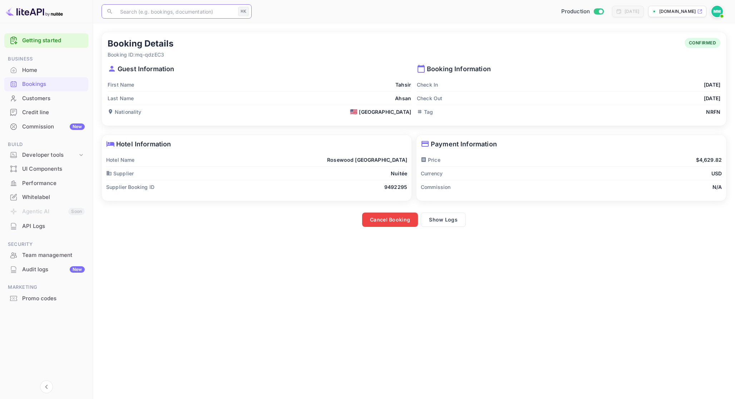
click at [208, 13] on input "text" at bounding box center [175, 11] width 119 height 14
type input "tahsir"
click at [197, 15] on input "text" at bounding box center [175, 11] width 119 height 14
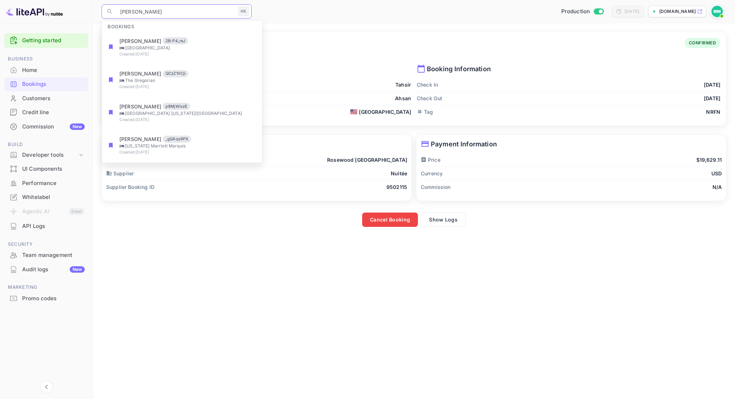
type input "prussa"
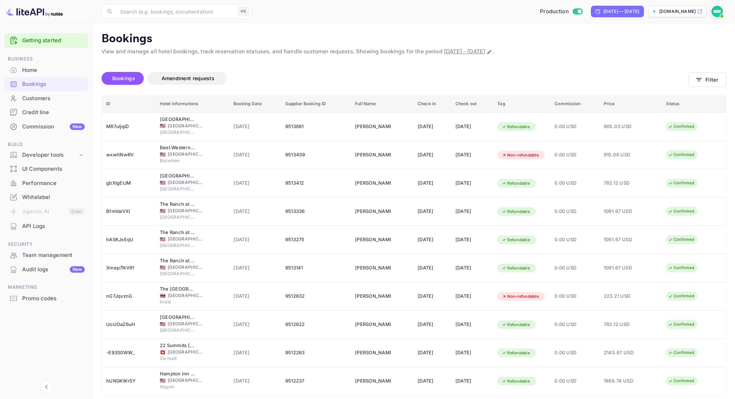
scroll to position [26, 0]
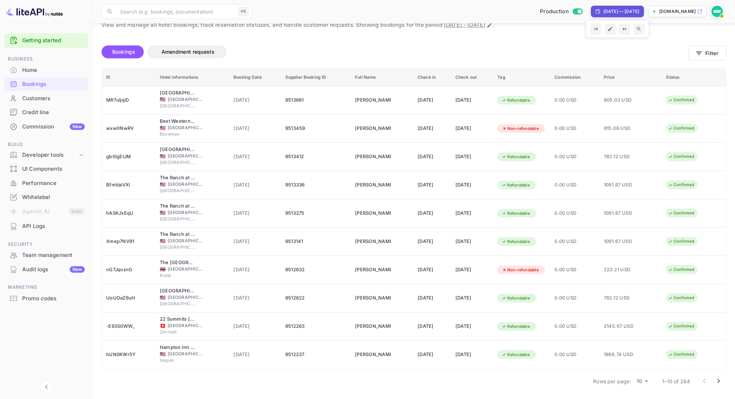
click at [628, 12] on div "[DATE] — [DATE]" at bounding box center [622, 11] width 36 height 6
select select "7"
select select "2025"
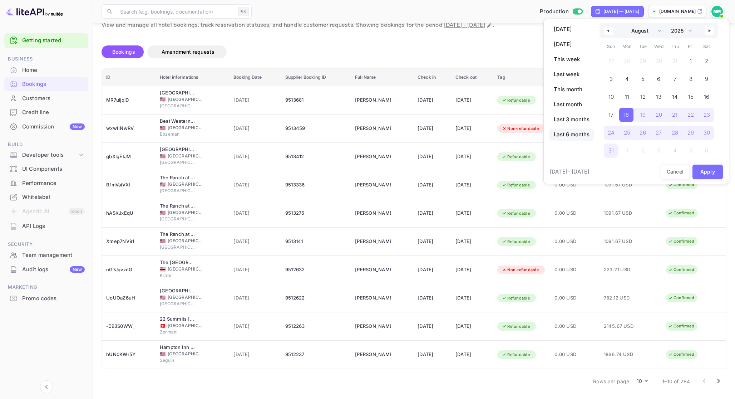
click at [579, 135] on span "Last 6 months" at bounding box center [572, 134] width 44 height 12
select select "2"
